Goal: Check status: Check status

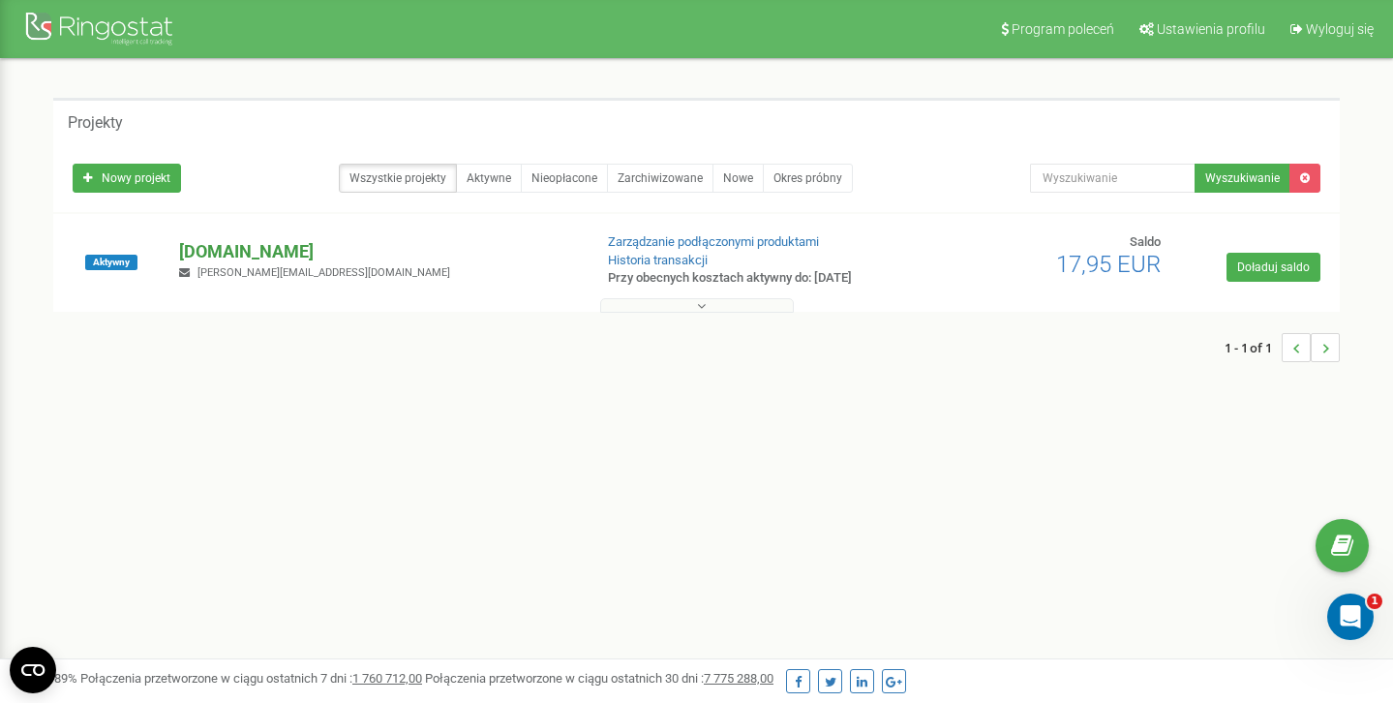
click at [340, 248] on p "[DOMAIN_NAME]" at bounding box center [377, 251] width 397 height 25
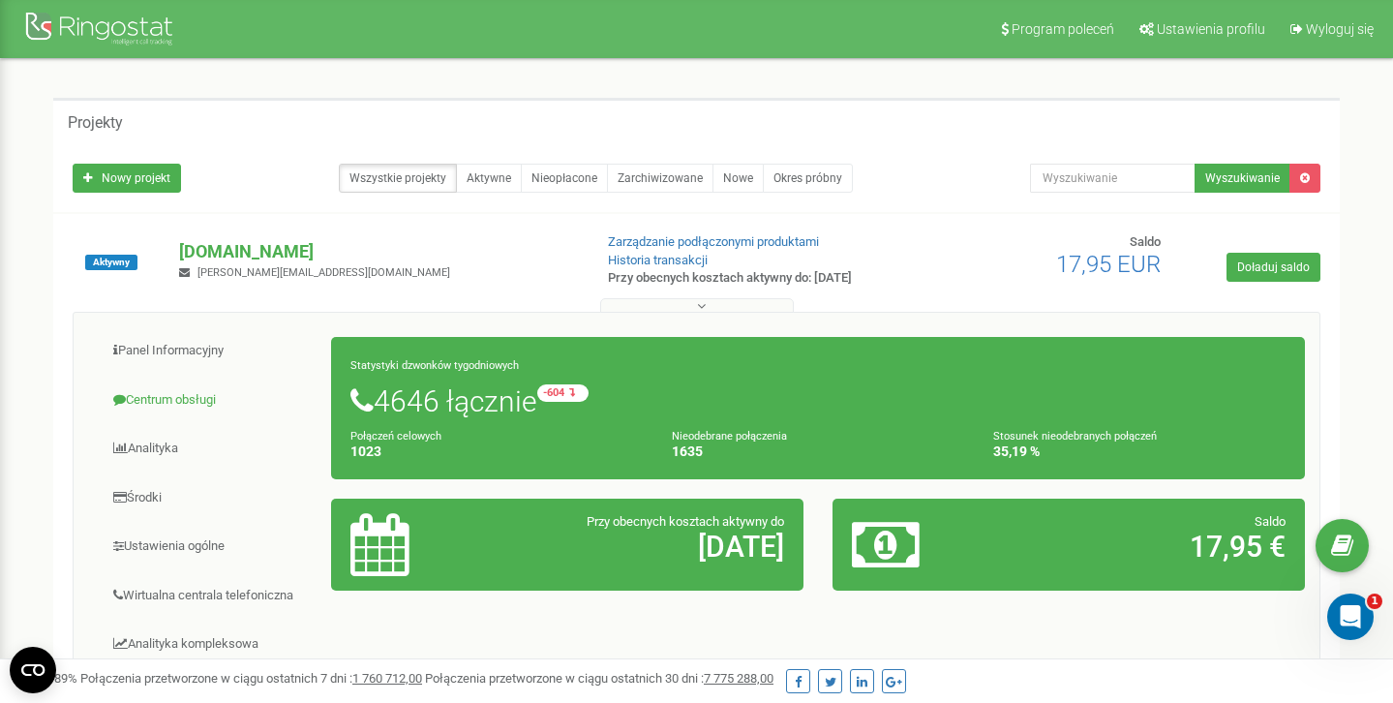
click at [171, 400] on link "Centrum obsługi" at bounding box center [210, 399] width 244 height 47
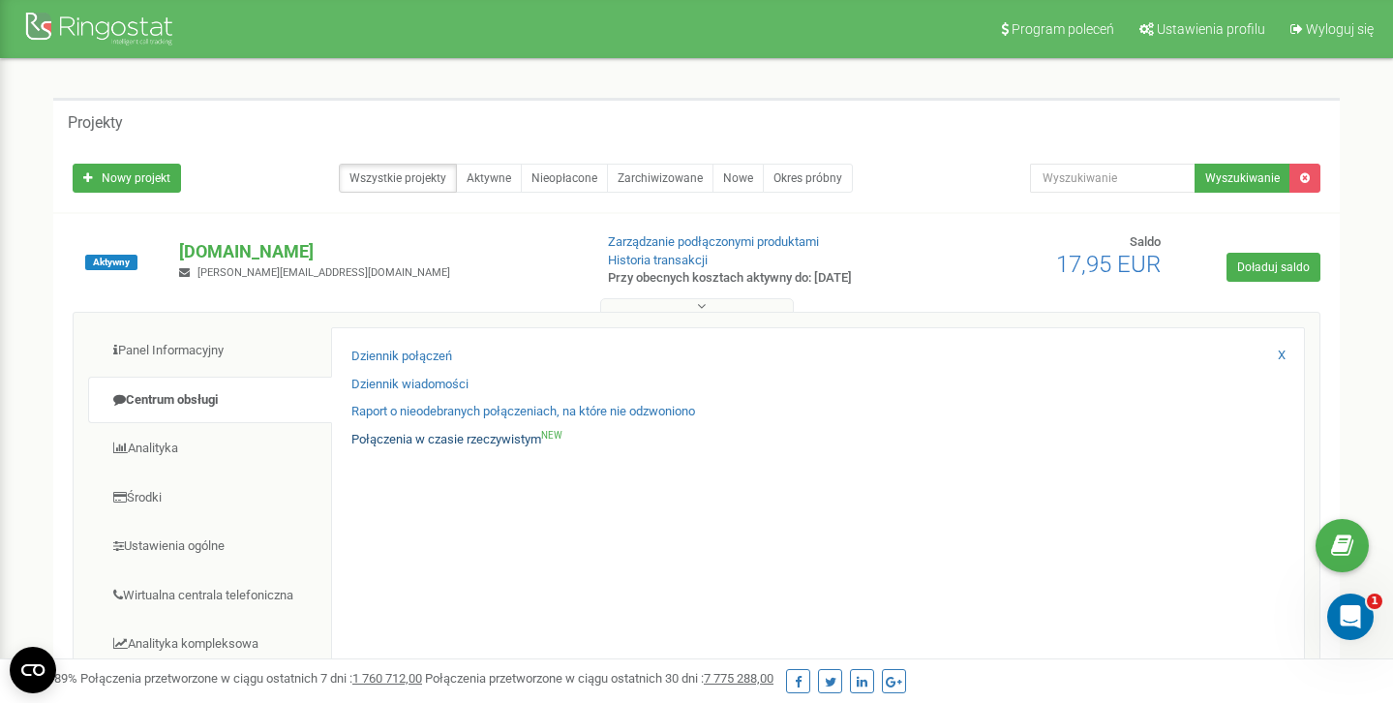
click at [470, 441] on link "Połączenia w czasie rzeczywistym NEW" at bounding box center [456, 440] width 211 height 18
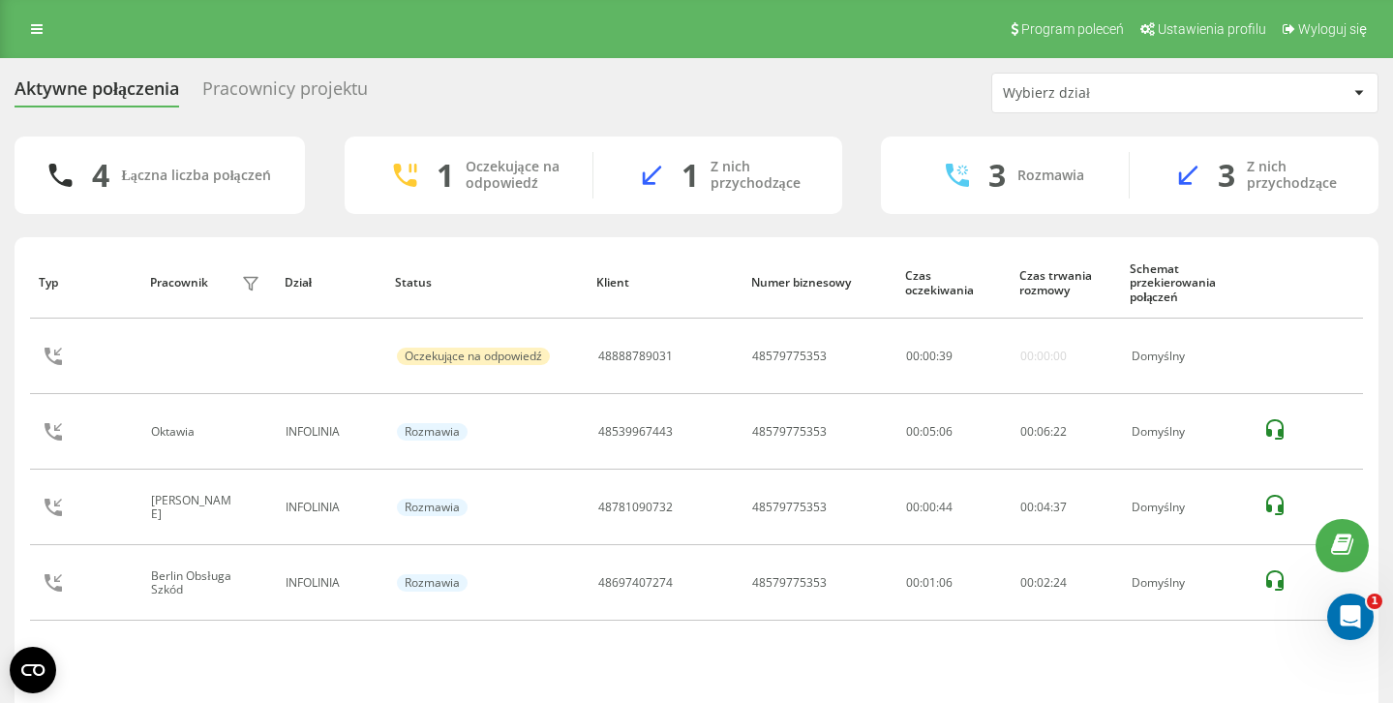
click at [298, 95] on div "Pracownicy projektu" at bounding box center [284, 93] width 165 height 30
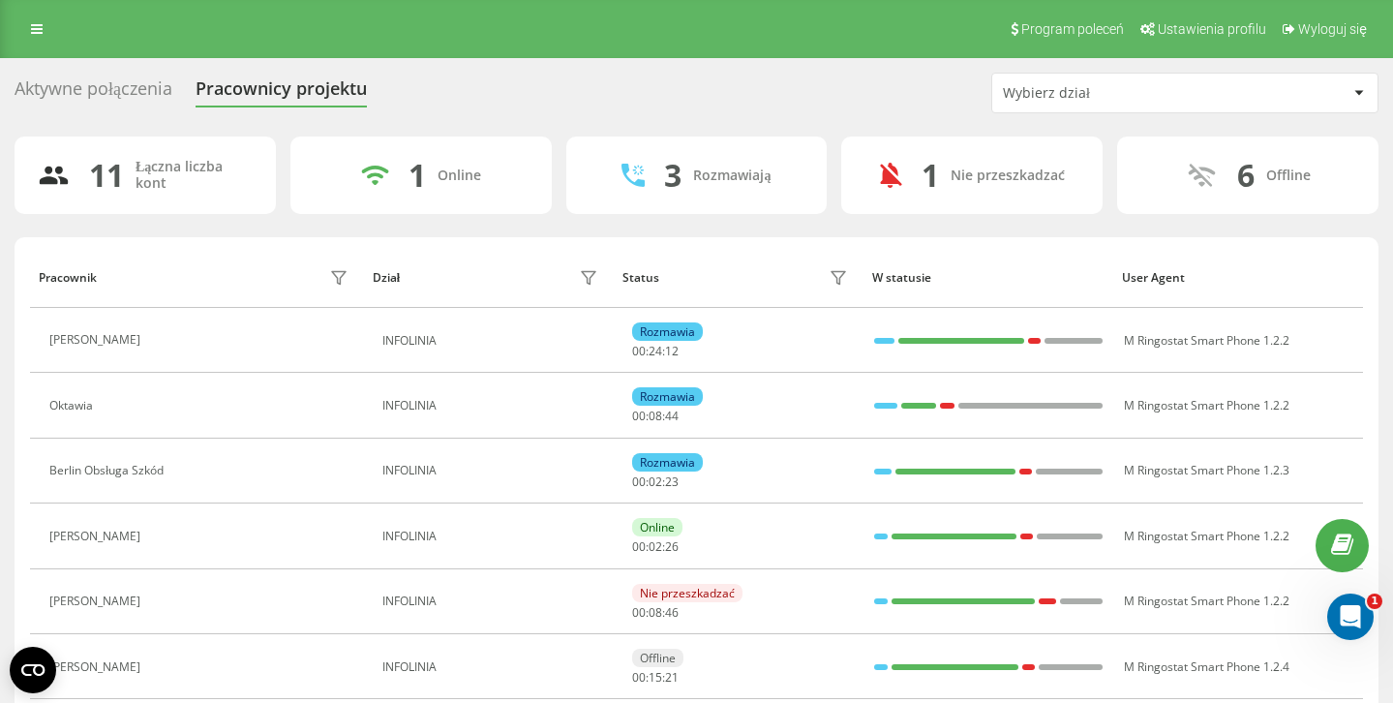
click at [137, 91] on div "Aktywne połączenia" at bounding box center [94, 93] width 158 height 30
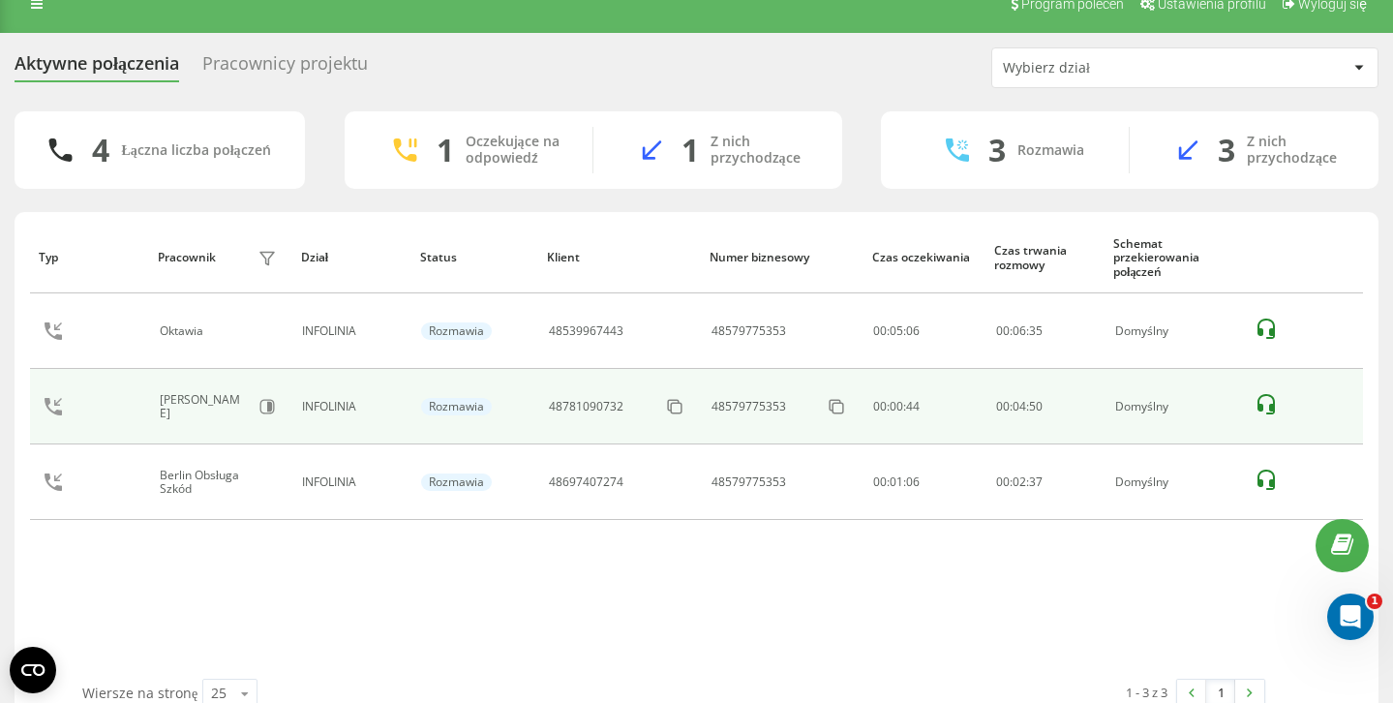
scroll to position [42, 0]
